Goal: Check status: Check status

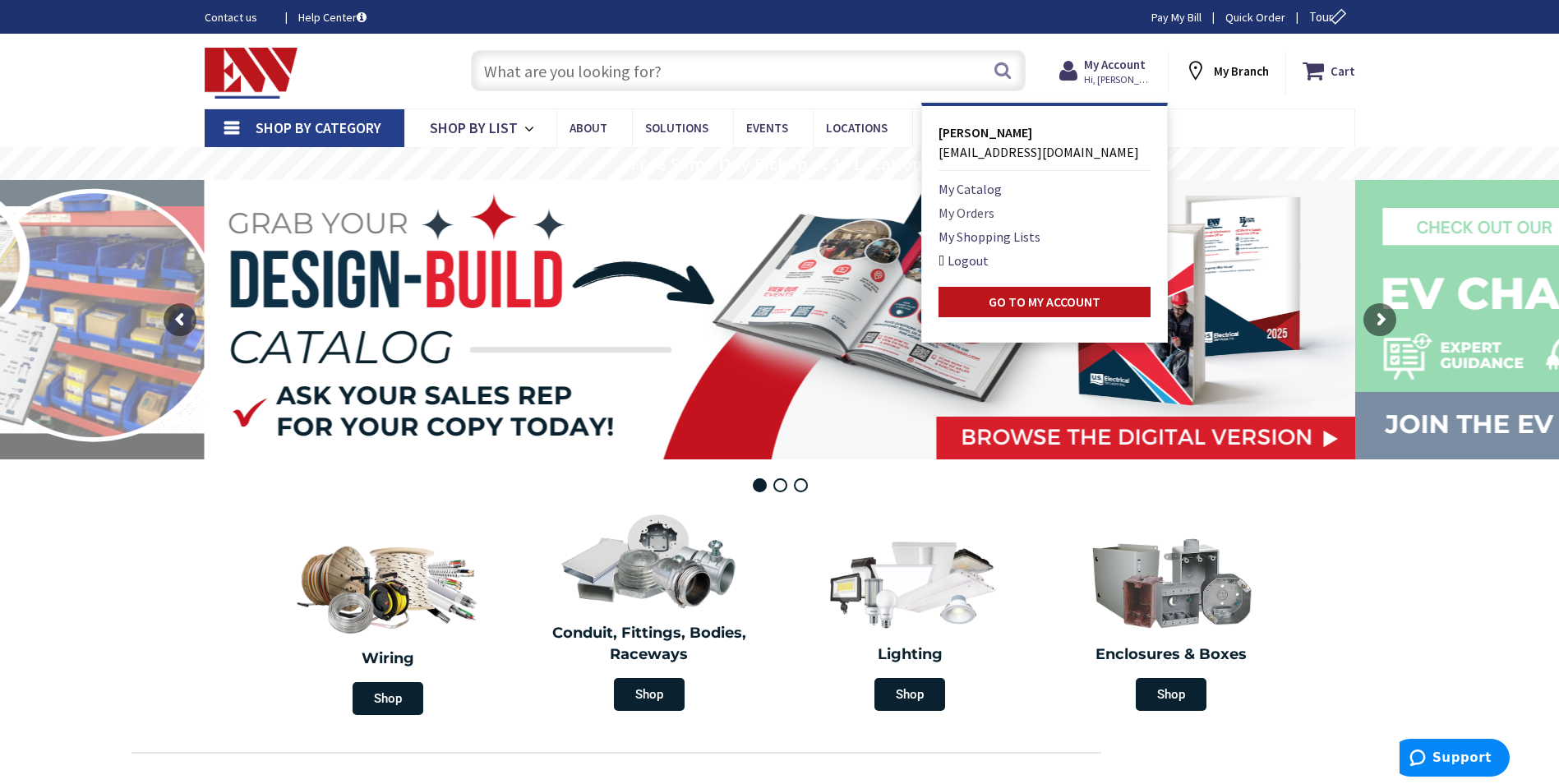
click at [973, 212] on link "My Orders" at bounding box center [966, 212] width 56 height 20
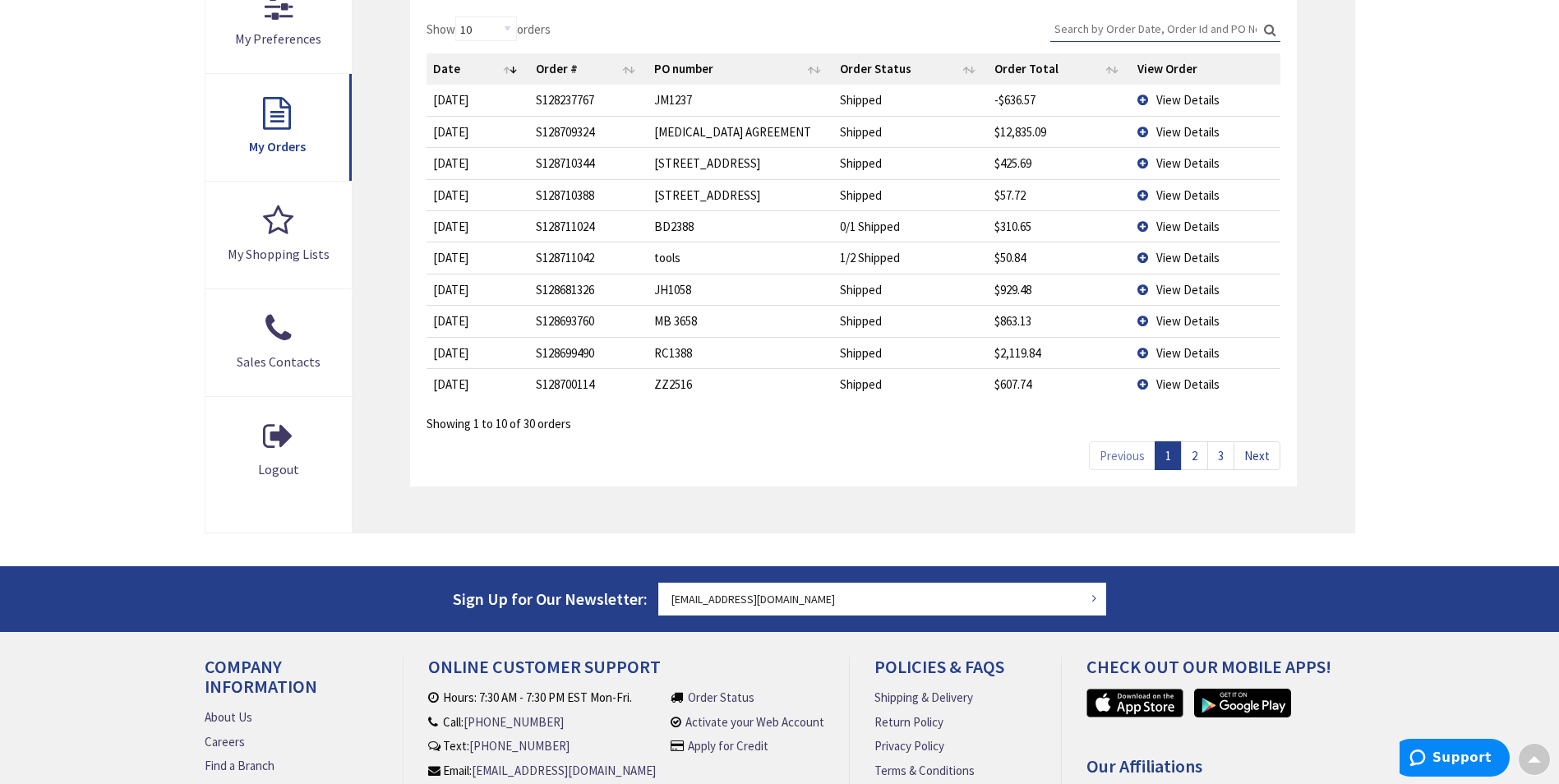
click at [1200, 451] on link "2" at bounding box center [1194, 455] width 28 height 28
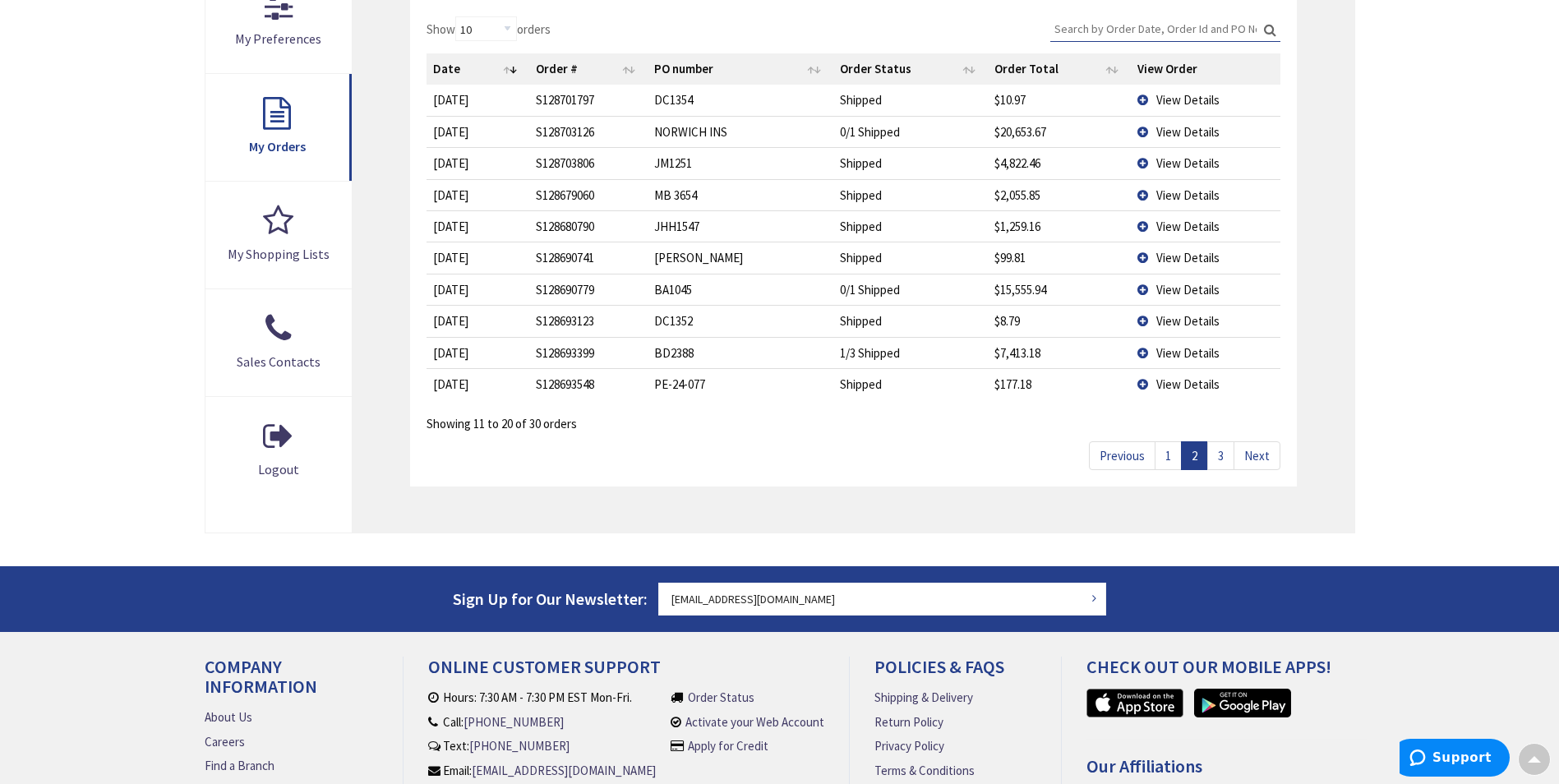
click at [1220, 452] on link "3" at bounding box center [1221, 455] width 28 height 28
click at [472, 262] on td "8/29/2025" at bounding box center [477, 257] width 102 height 31
click at [1139, 257] on td "View Details" at bounding box center [1205, 257] width 149 height 31
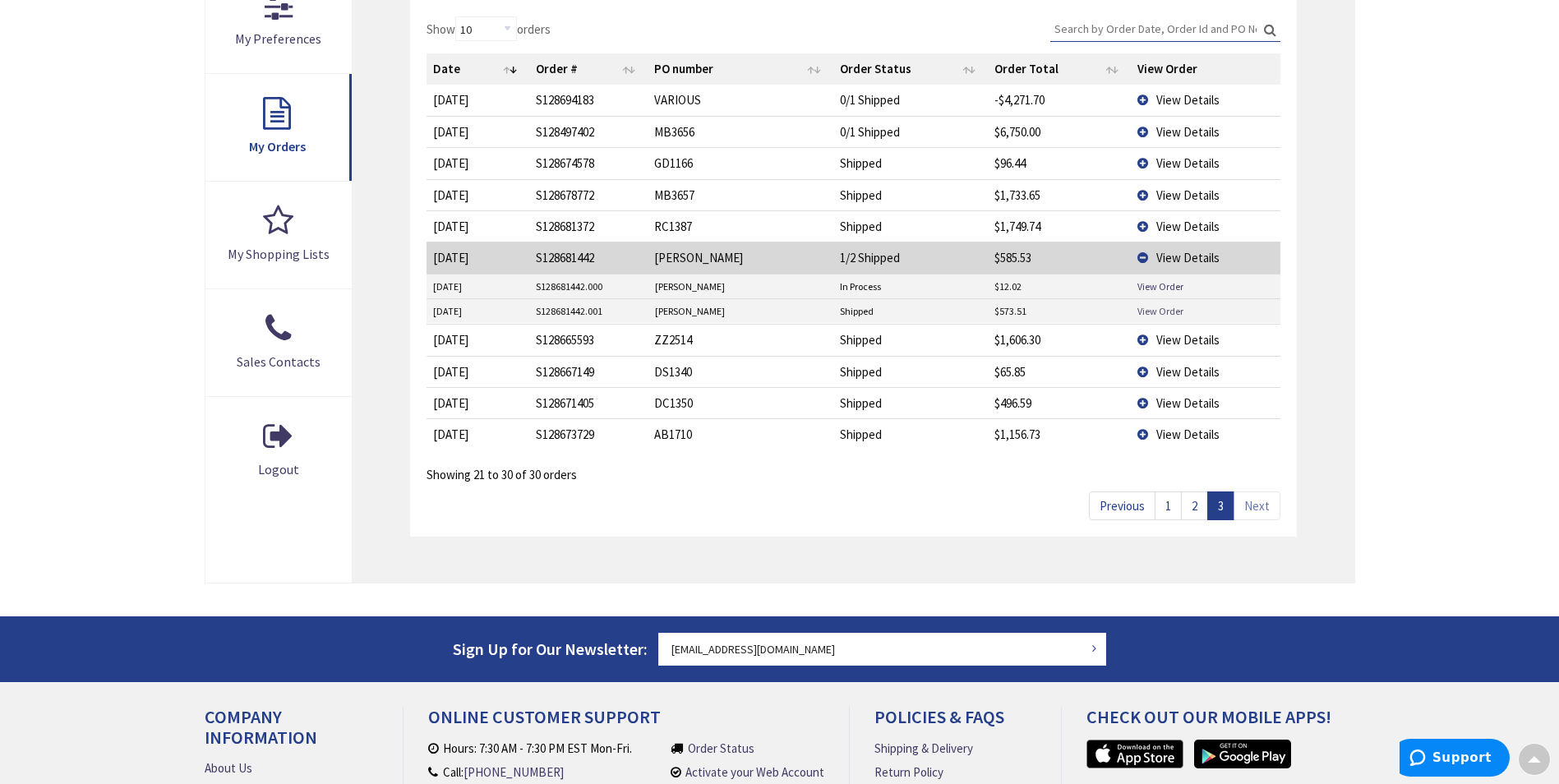
click at [1159, 309] on link "View Order" at bounding box center [1160, 311] width 46 height 14
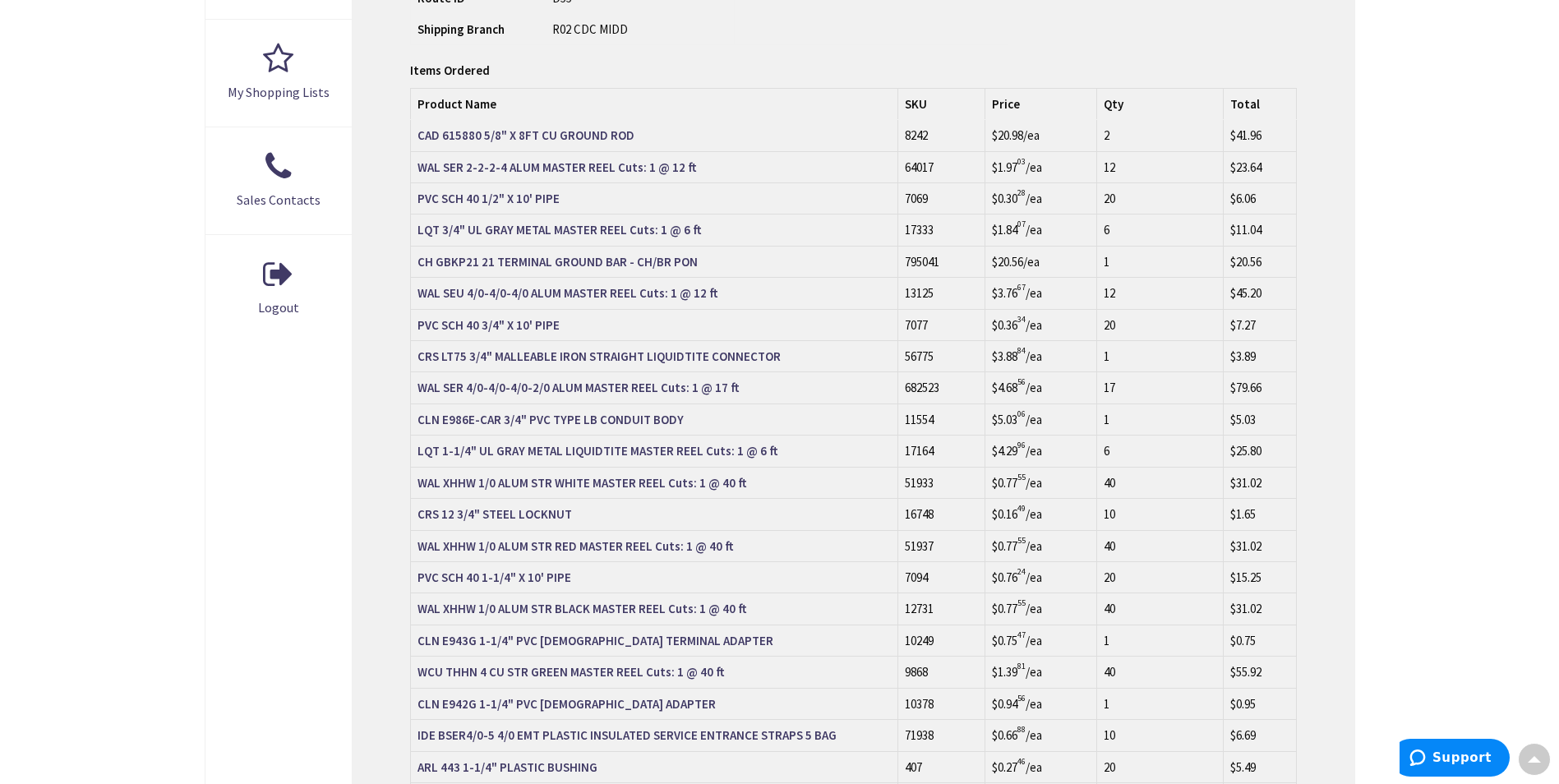
scroll to position [659, 0]
